Goal: Information Seeking & Learning: Learn about a topic

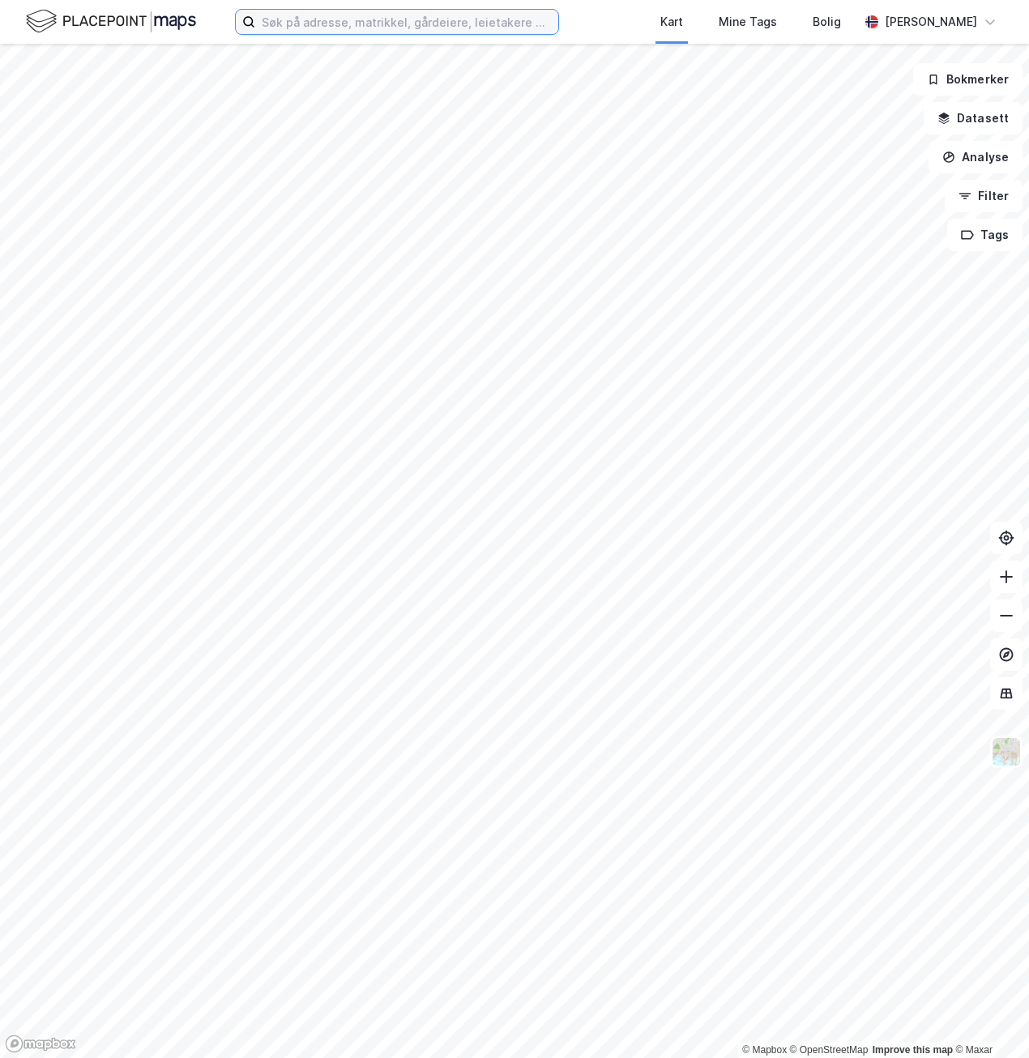
click at [316, 26] on input at bounding box center [406, 22] width 303 height 24
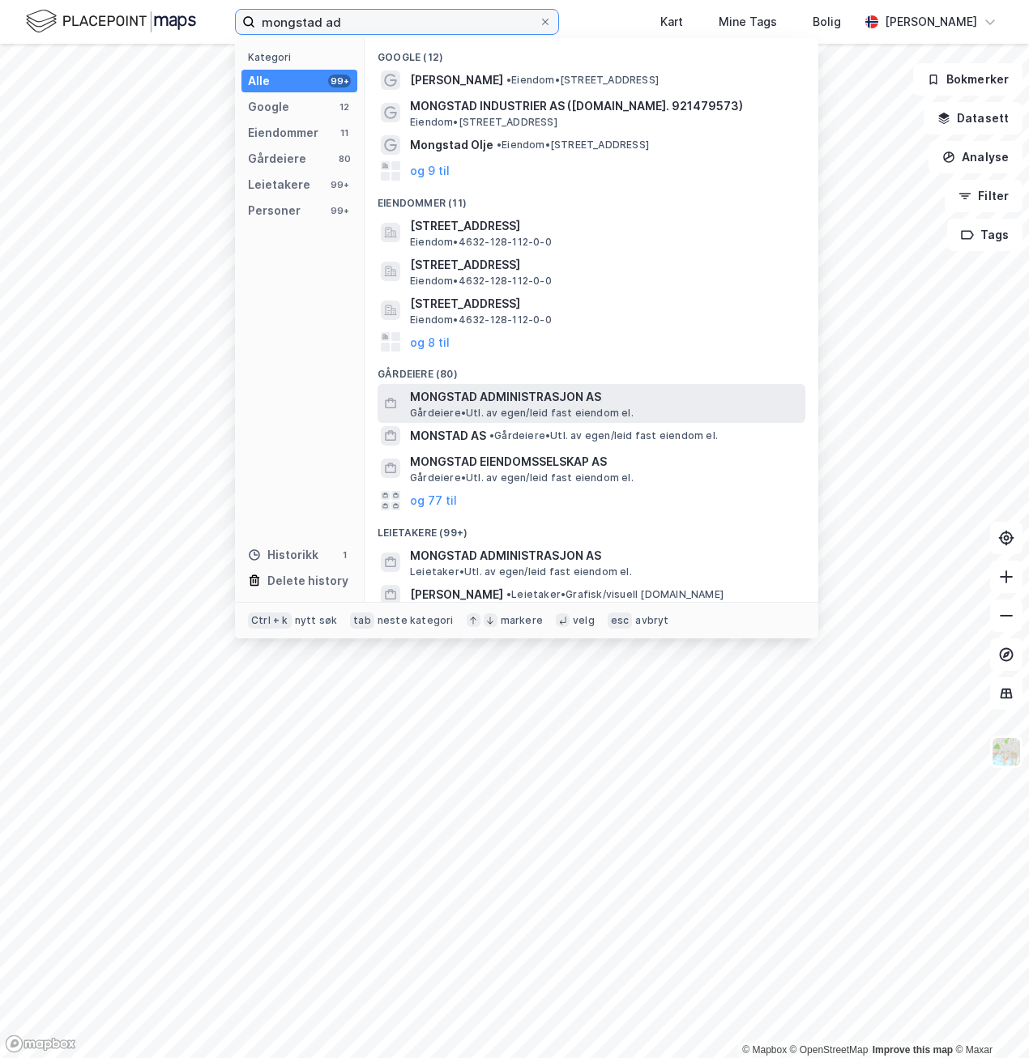
type input "mongstad ad"
click at [508, 395] on span "MONGSTAD ADMINISTRASJON AS" at bounding box center [604, 396] width 389 height 19
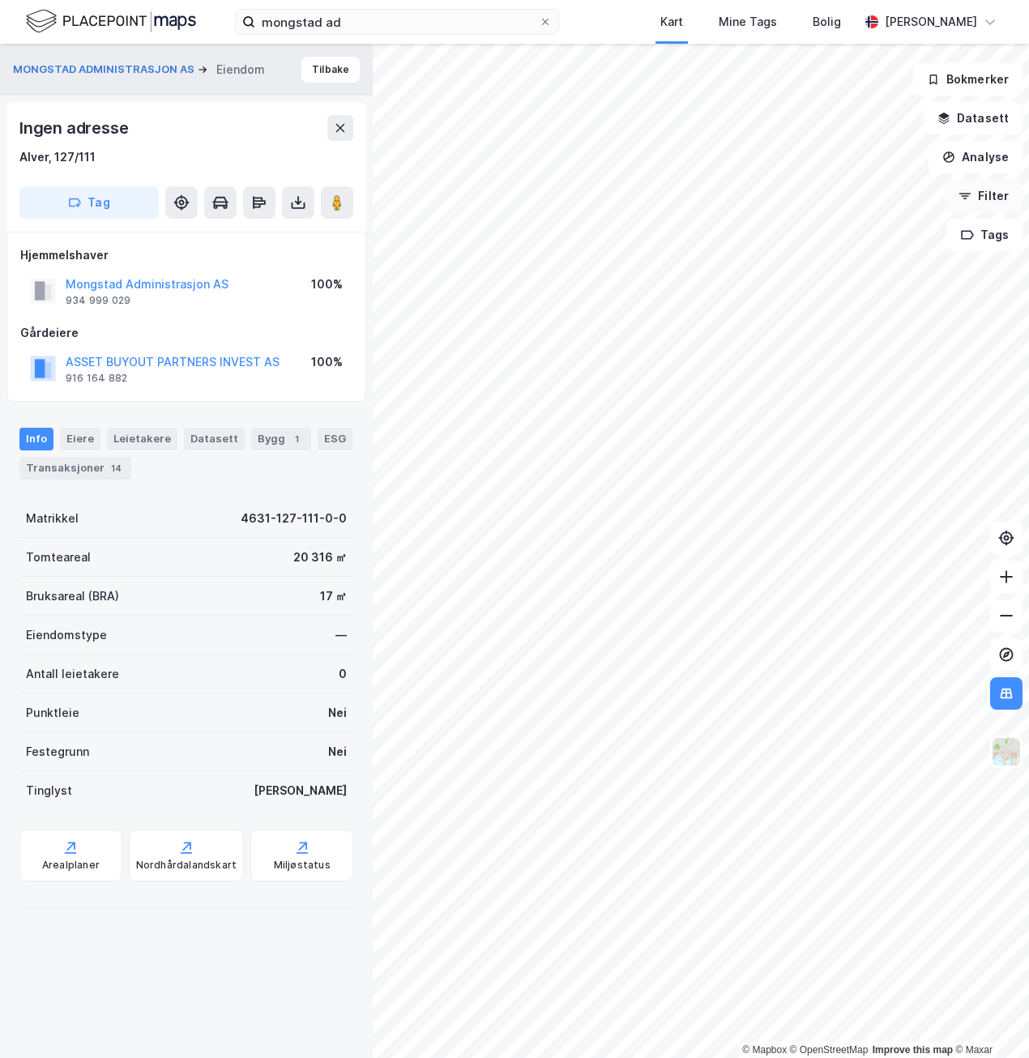
click at [989, 200] on button "Filter" at bounding box center [984, 196] width 78 height 32
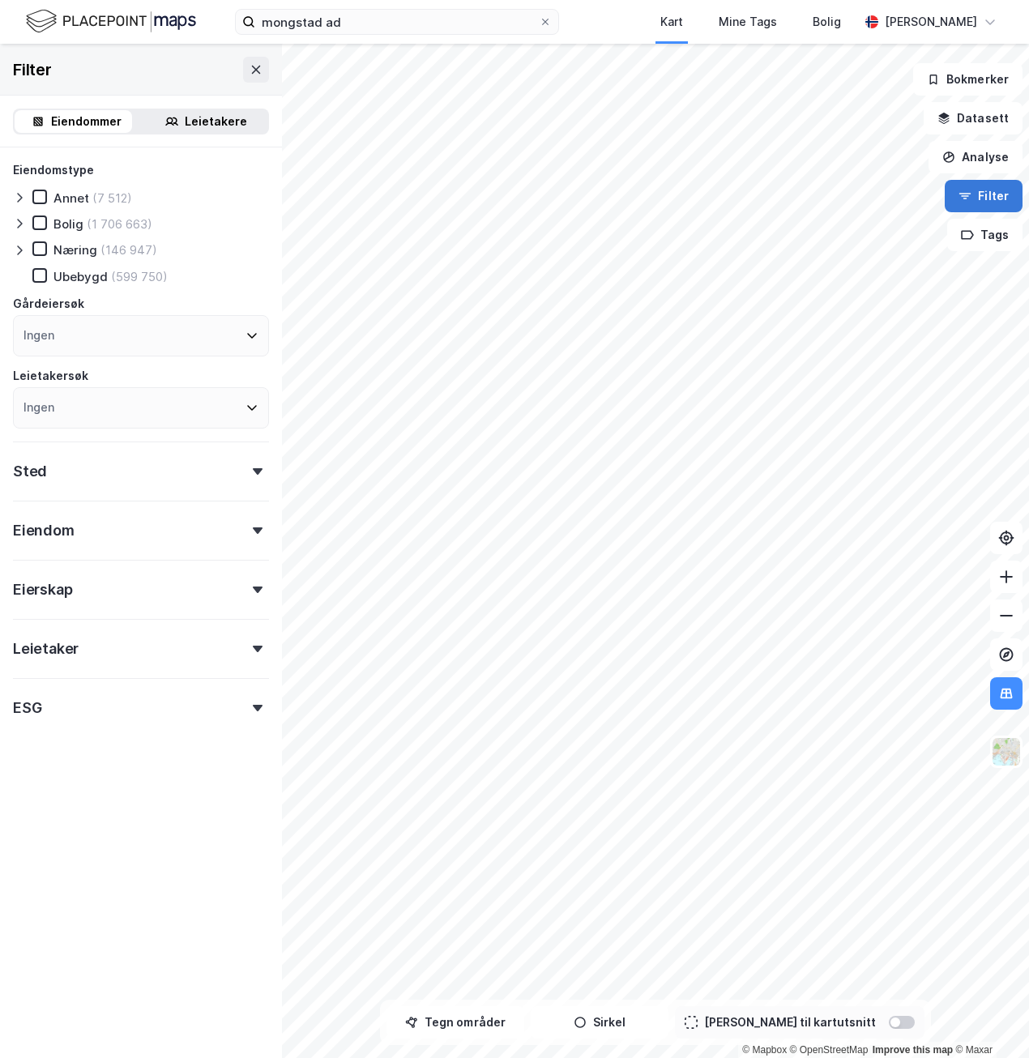
click at [989, 196] on button "Filter" at bounding box center [984, 196] width 78 height 32
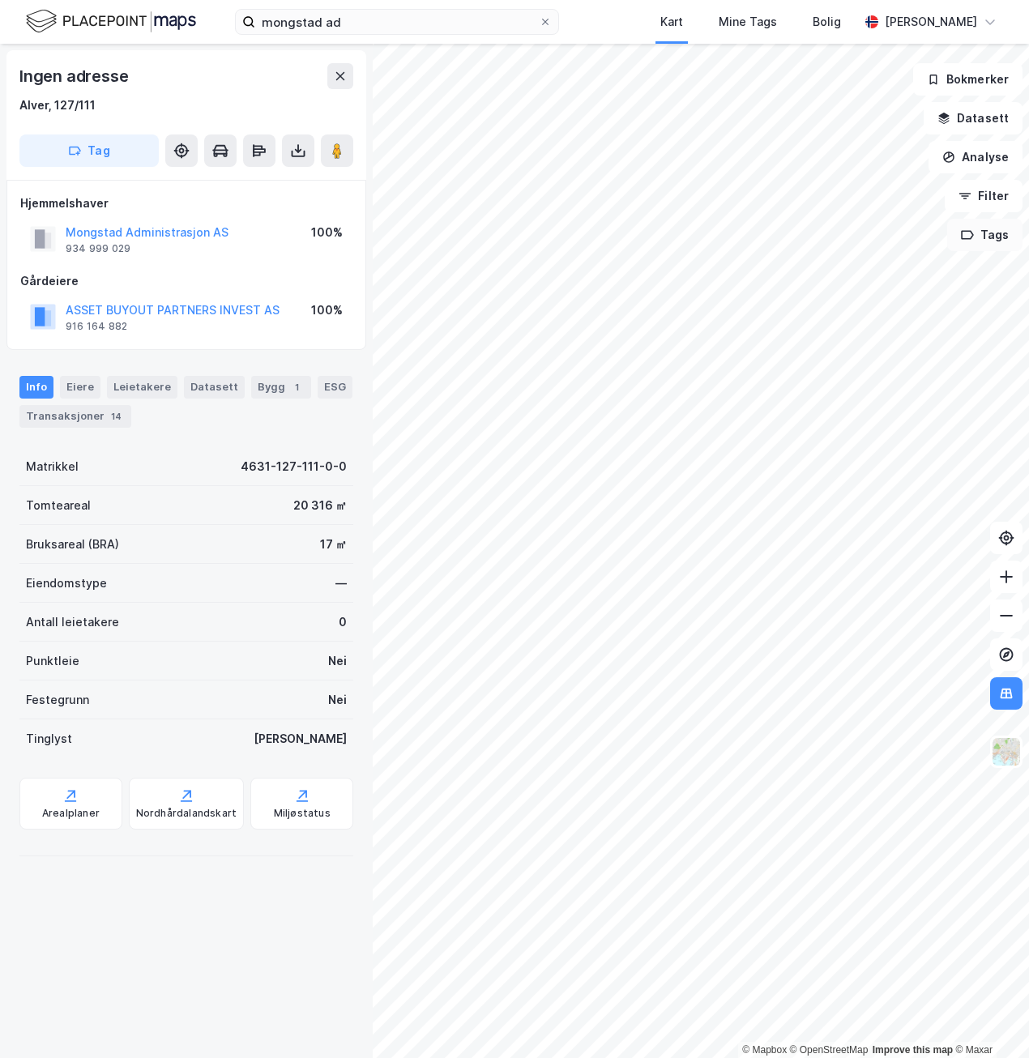
click at [989, 241] on button "Tags" at bounding box center [984, 235] width 75 height 32
click at [985, 207] on button "Filter" at bounding box center [984, 196] width 78 height 32
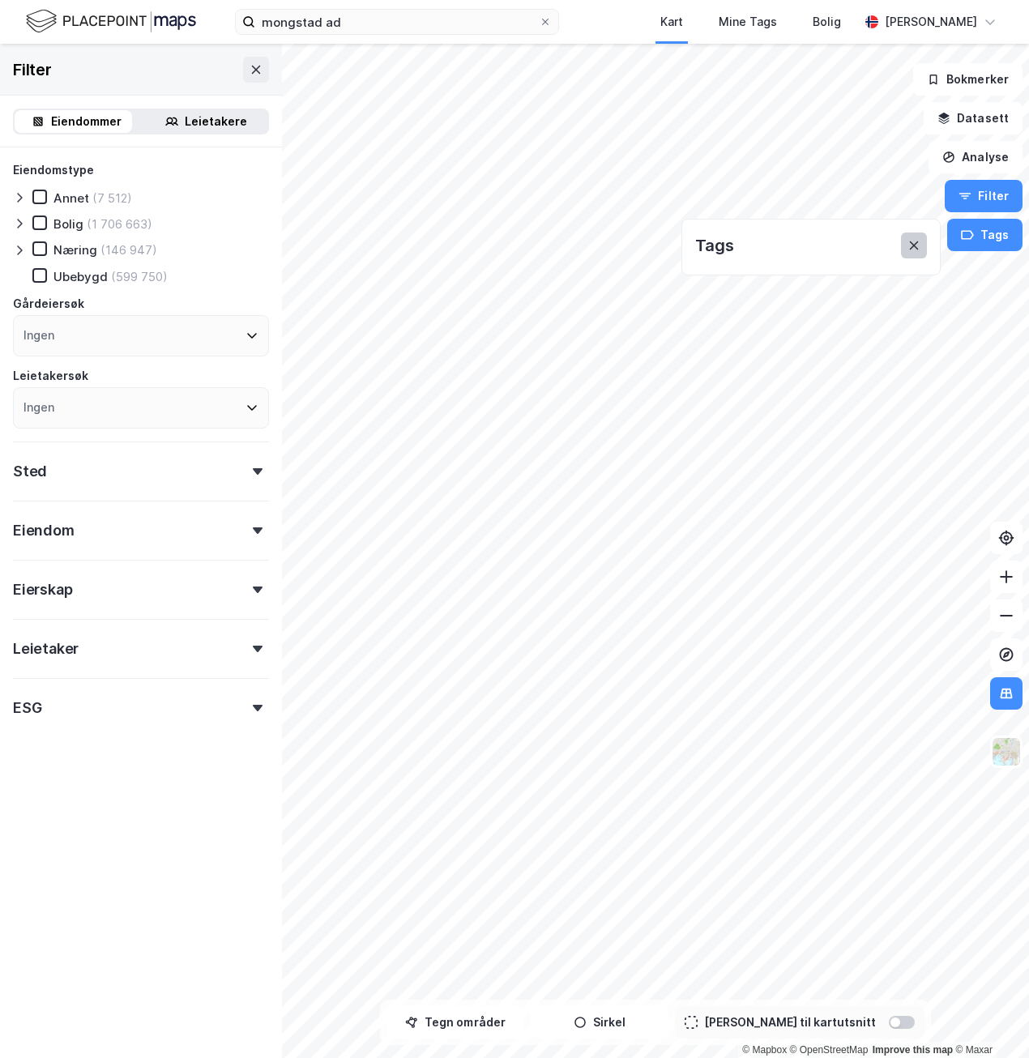
click at [916, 246] on icon at bounding box center [913, 245] width 9 height 9
click at [984, 202] on button "Filter" at bounding box center [984, 196] width 78 height 32
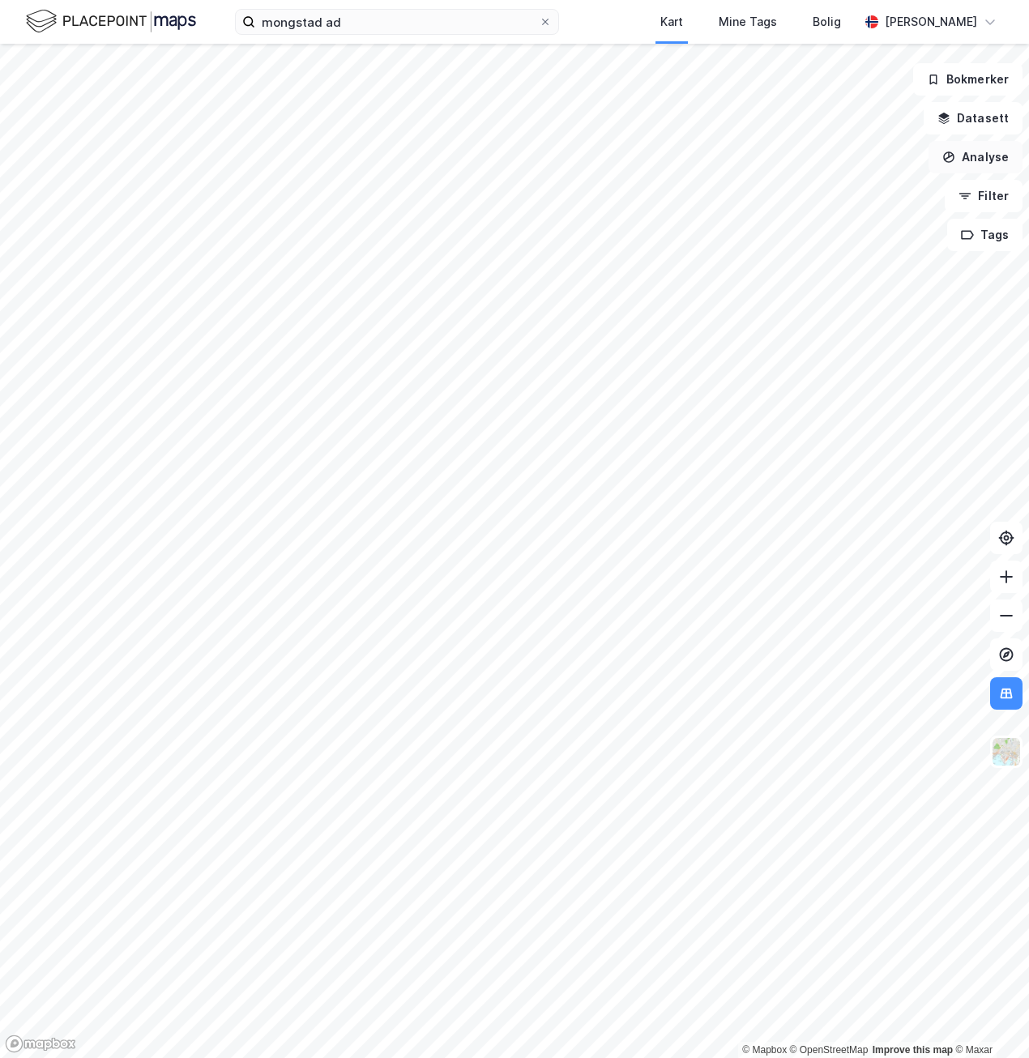
click at [985, 153] on button "Analyse" at bounding box center [976, 157] width 94 height 32
click at [969, 158] on button "Analyse" at bounding box center [976, 157] width 94 height 32
click at [845, 197] on div "Tegn område" at bounding box center [834, 192] width 141 height 14
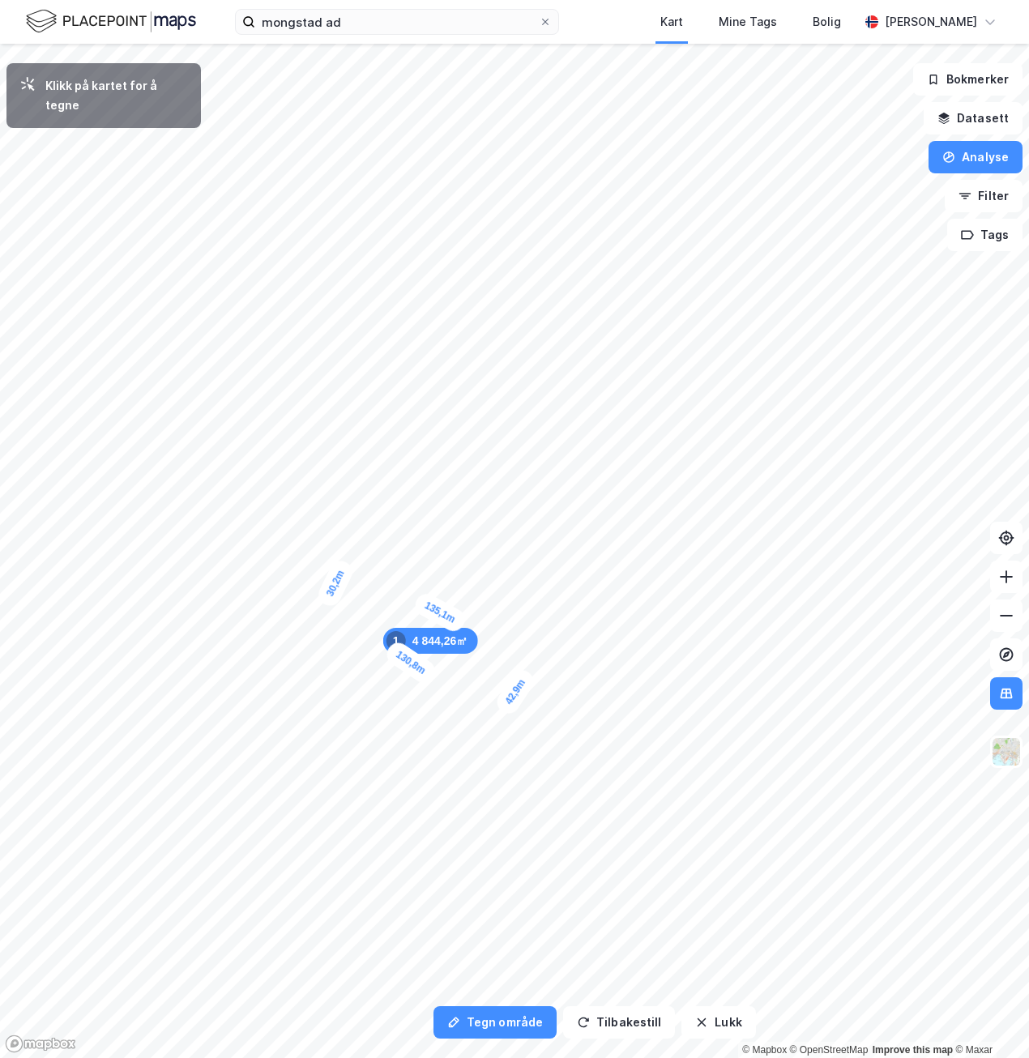
click at [346, 562] on div "30,2m" at bounding box center [335, 584] width 41 height 52
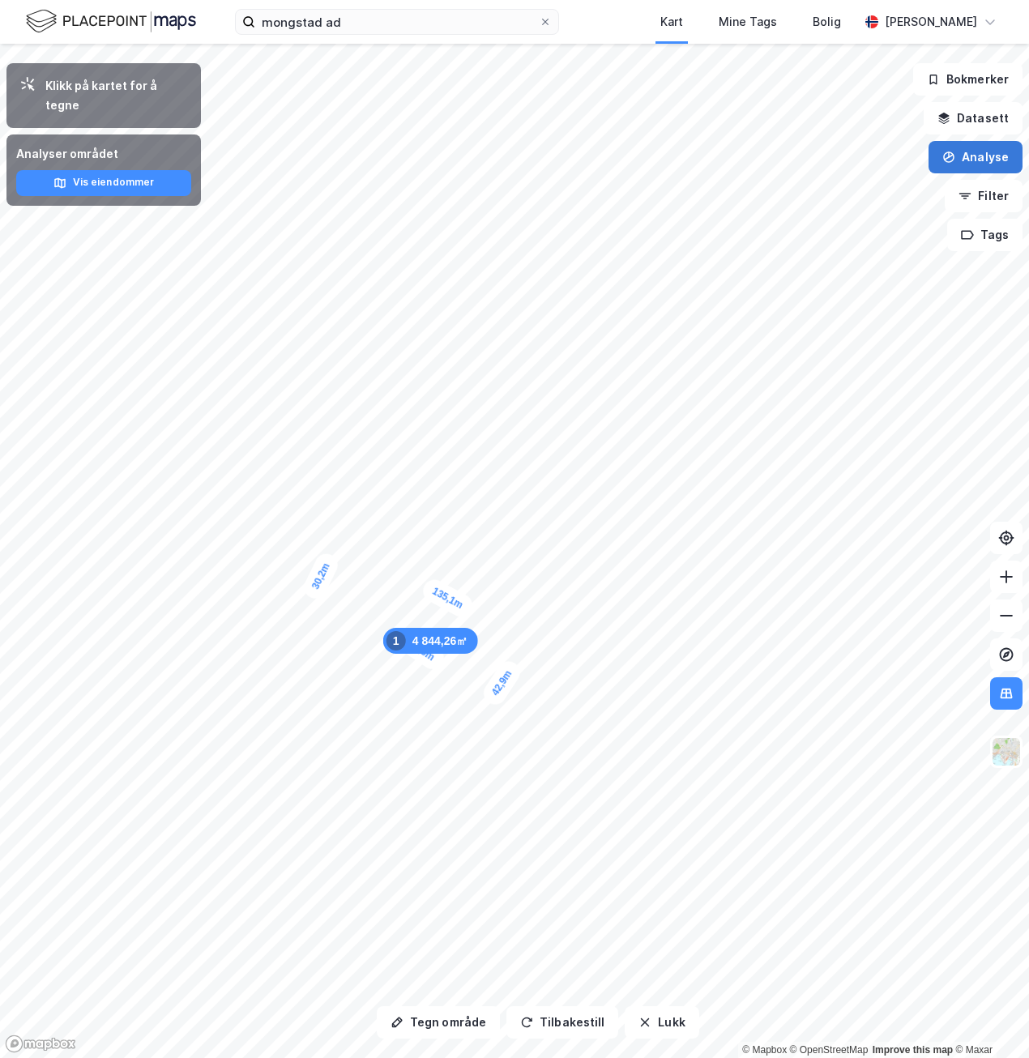
click at [961, 148] on button "Analyse" at bounding box center [976, 157] width 94 height 32
click at [822, 184] on div "Tegn område" at bounding box center [825, 191] width 186 height 27
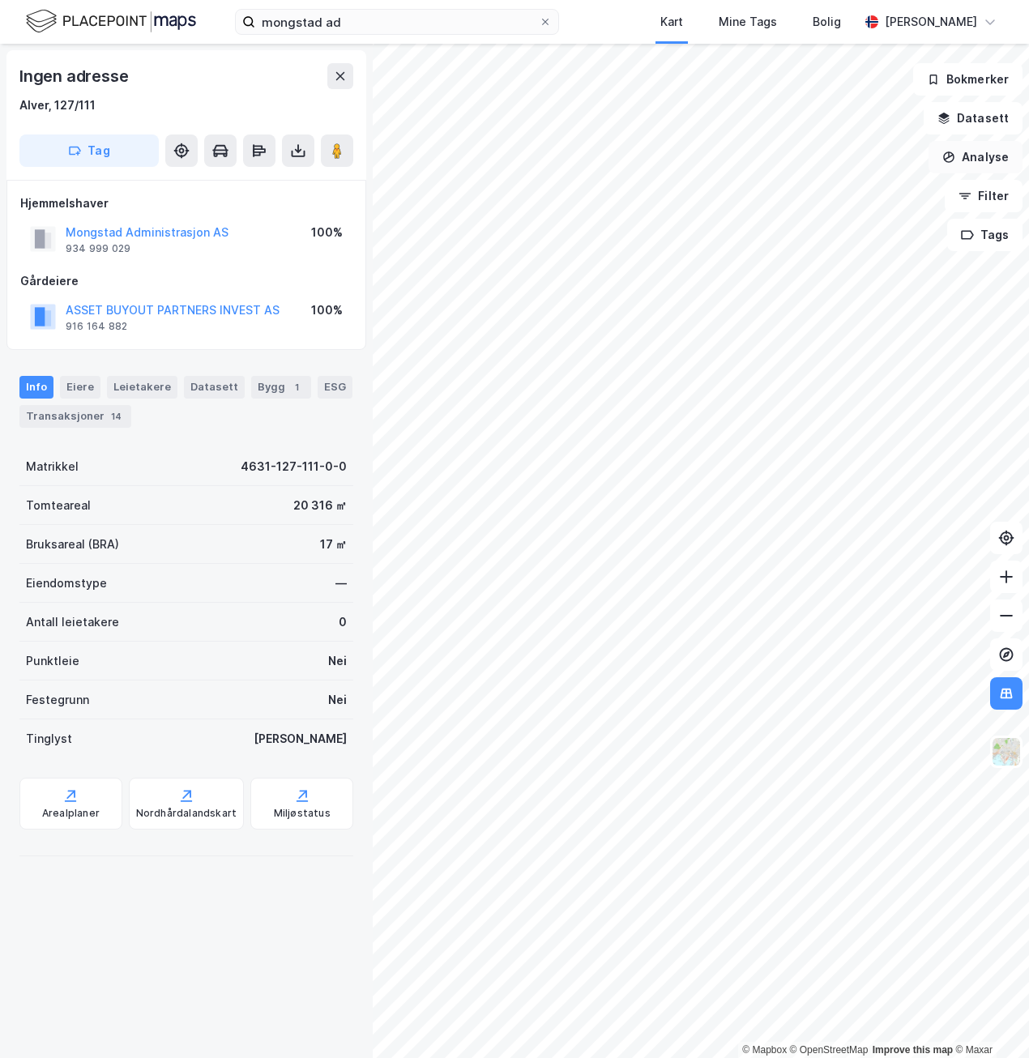
click at [968, 154] on button "Analyse" at bounding box center [976, 157] width 94 height 32
click at [784, 200] on div "Tegn område" at bounding box center [825, 191] width 186 height 27
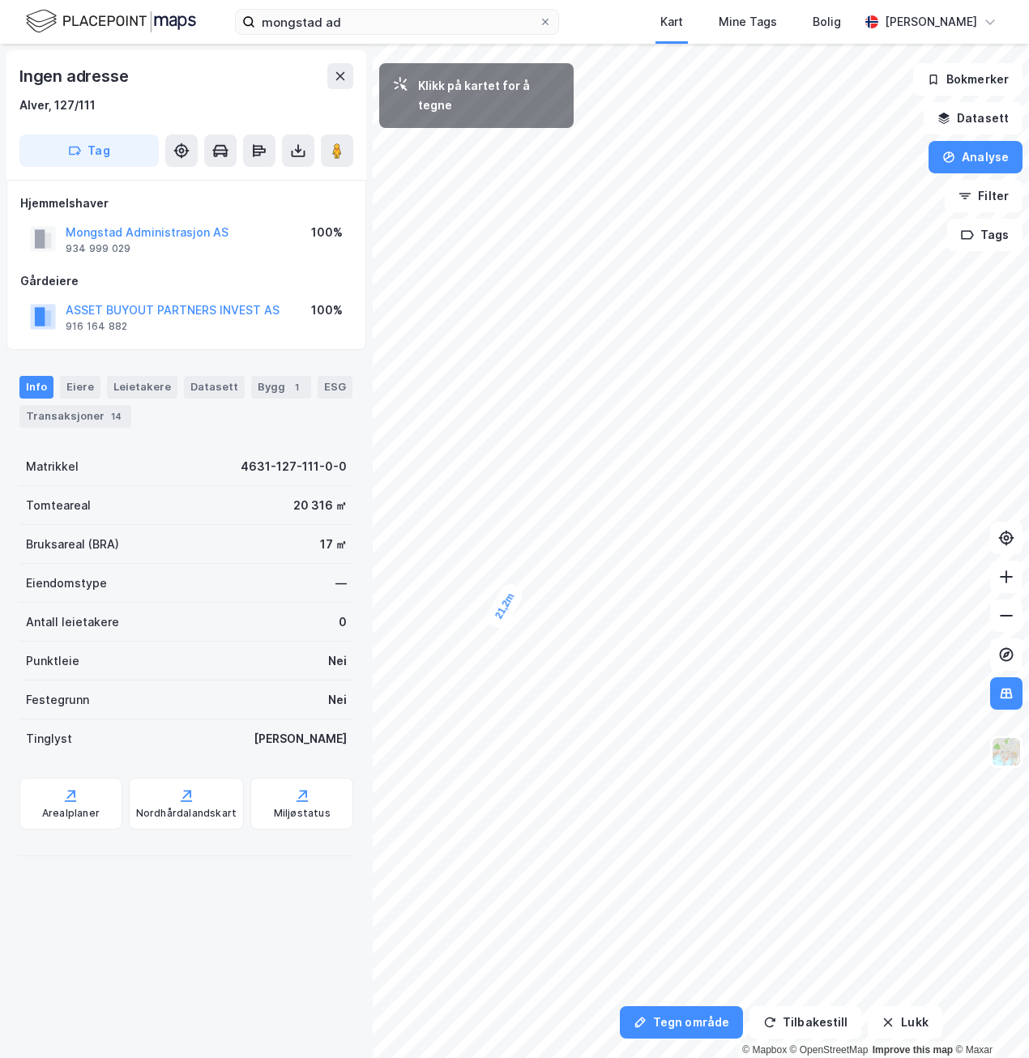
click at [513, 592] on div "21,2m" at bounding box center [504, 606] width 43 height 52
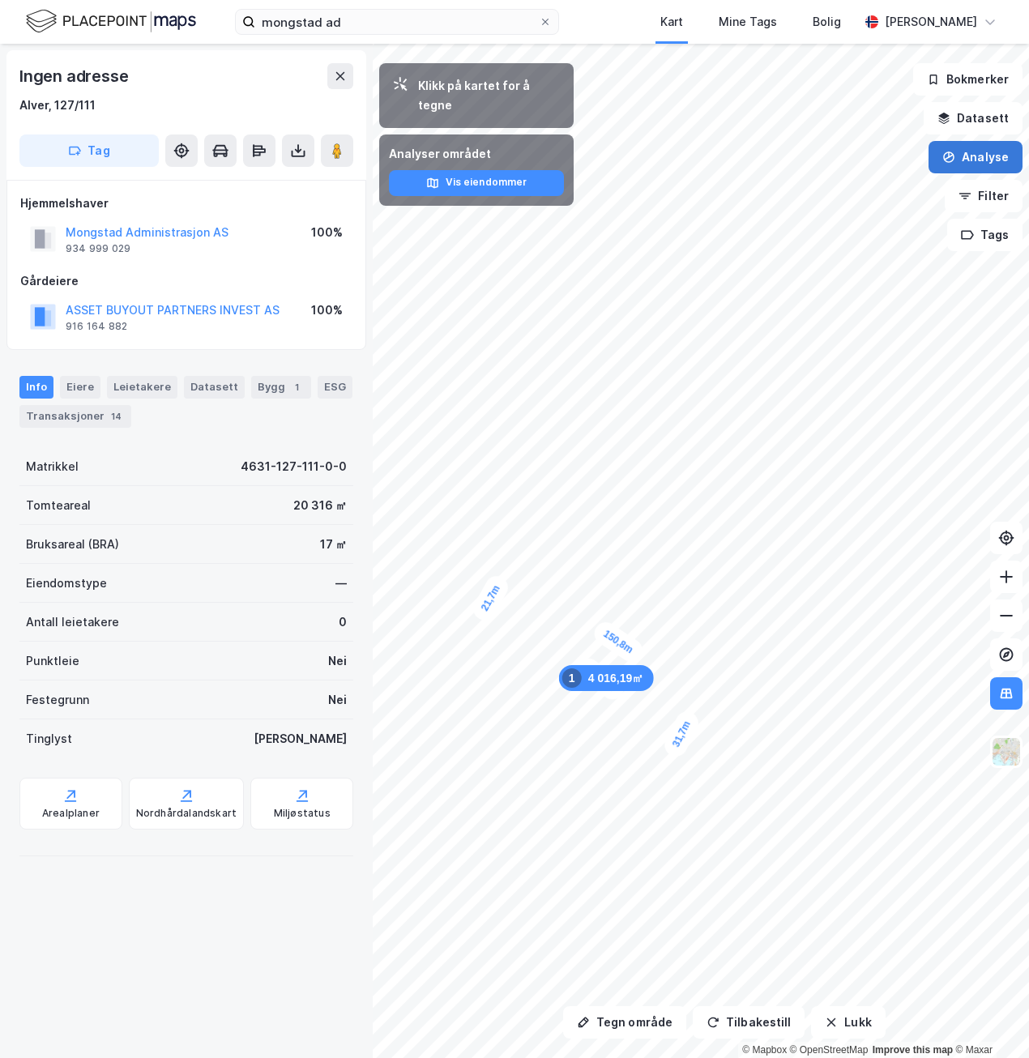
click at [967, 163] on button "Analyse" at bounding box center [976, 157] width 94 height 32
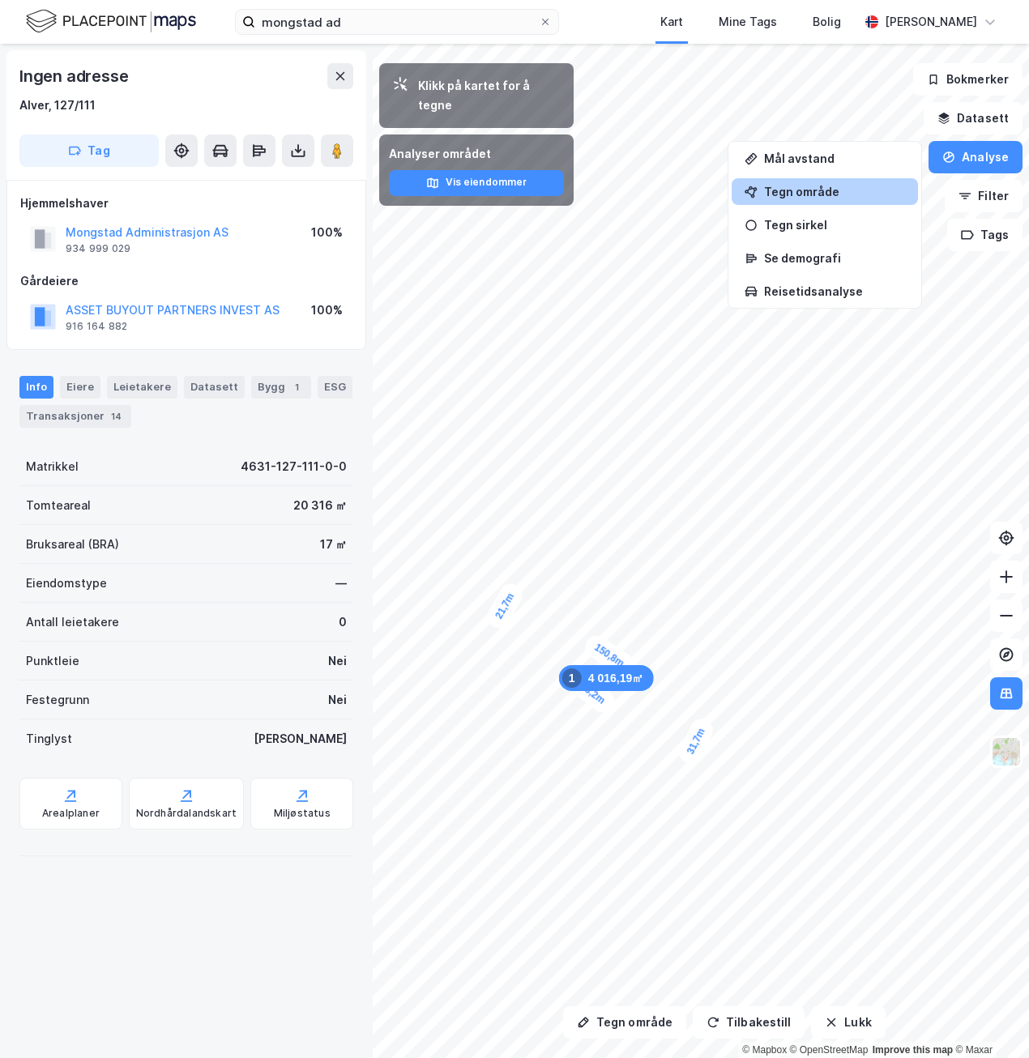
click at [789, 185] on div "Tegn område" at bounding box center [834, 192] width 141 height 14
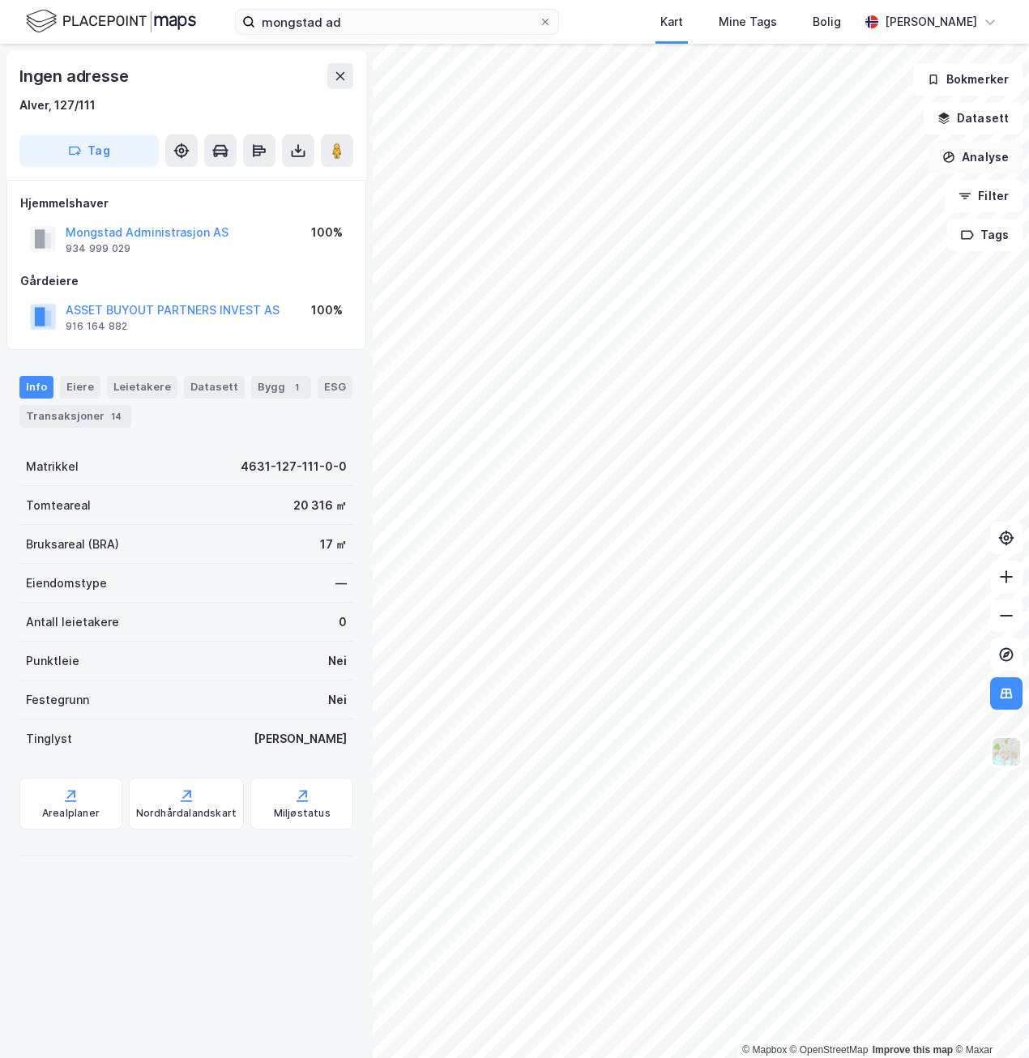
click at [958, 159] on button "Analyse" at bounding box center [976, 157] width 94 height 32
click at [812, 193] on div "Tegn område" at bounding box center [834, 192] width 141 height 14
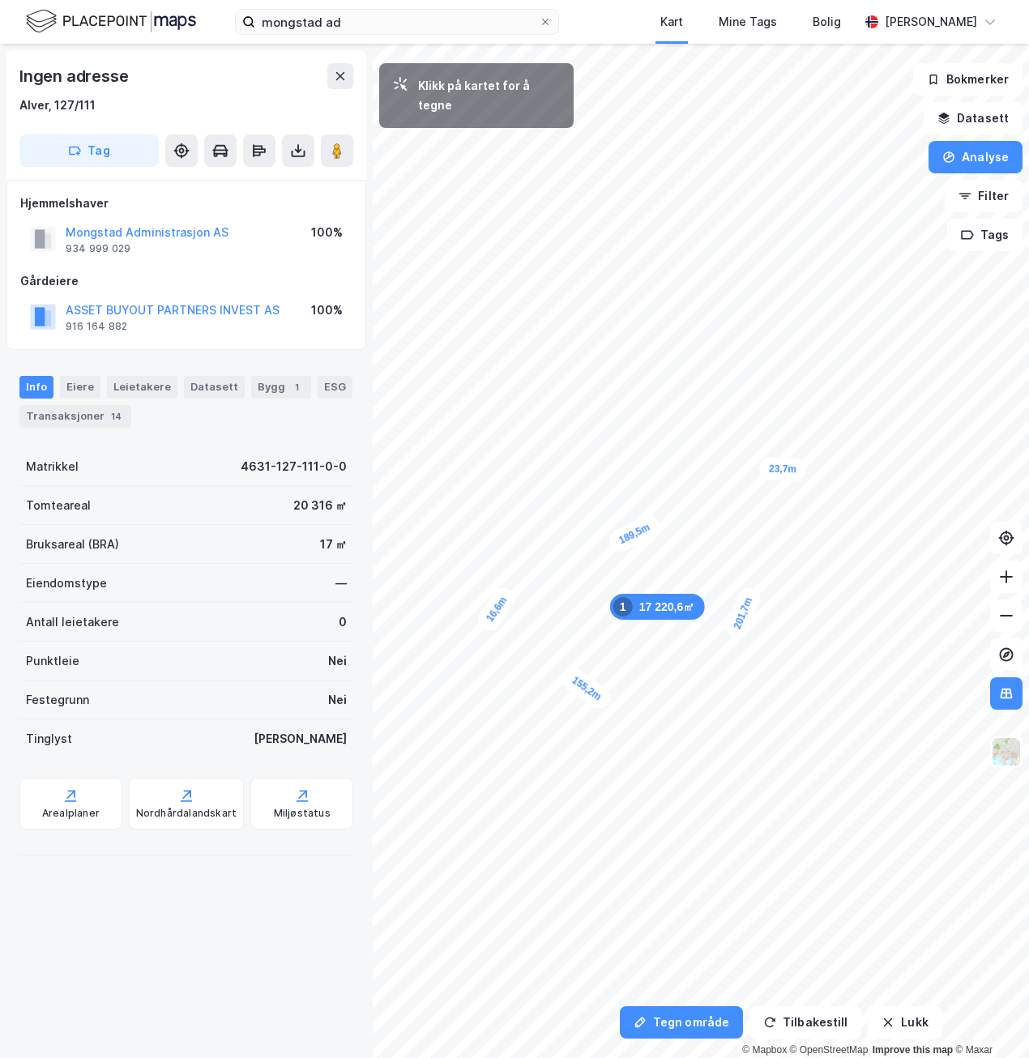
click at [765, 468] on div "23,7m" at bounding box center [783, 469] width 48 height 24
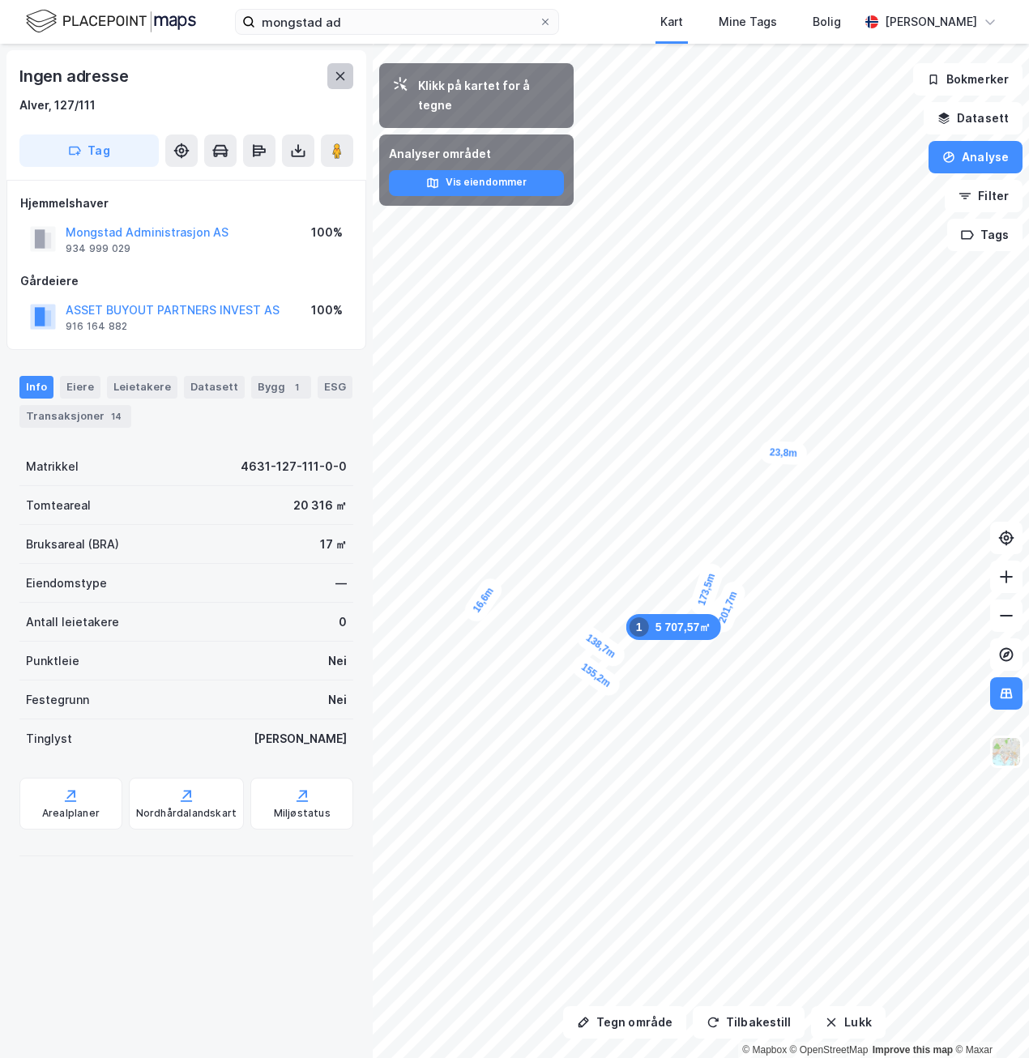
click at [348, 81] on button at bounding box center [340, 76] width 26 height 26
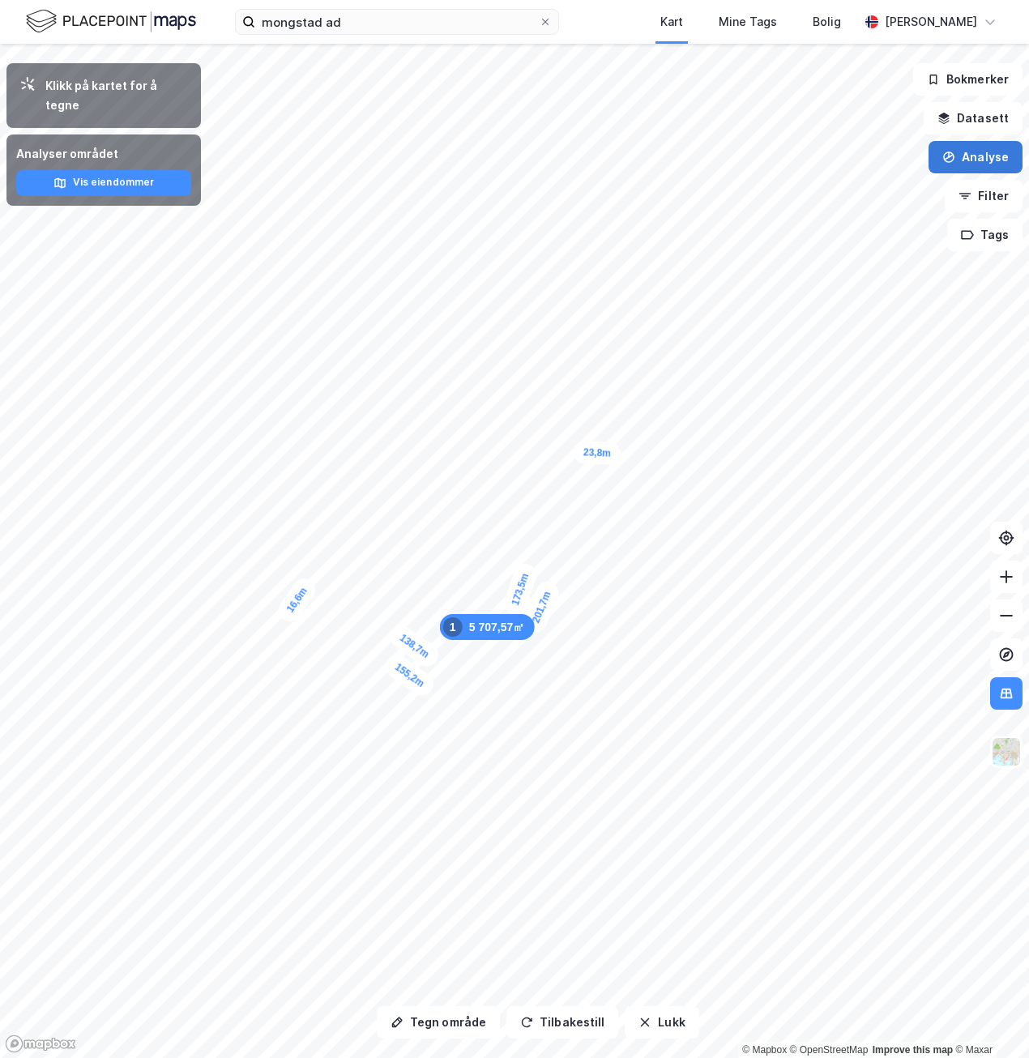
click at [985, 165] on button "Analyse" at bounding box center [976, 157] width 94 height 32
click at [818, 186] on div "Tegn område" at bounding box center [825, 191] width 186 height 27
